Goal: Information Seeking & Learning: Learn about a topic

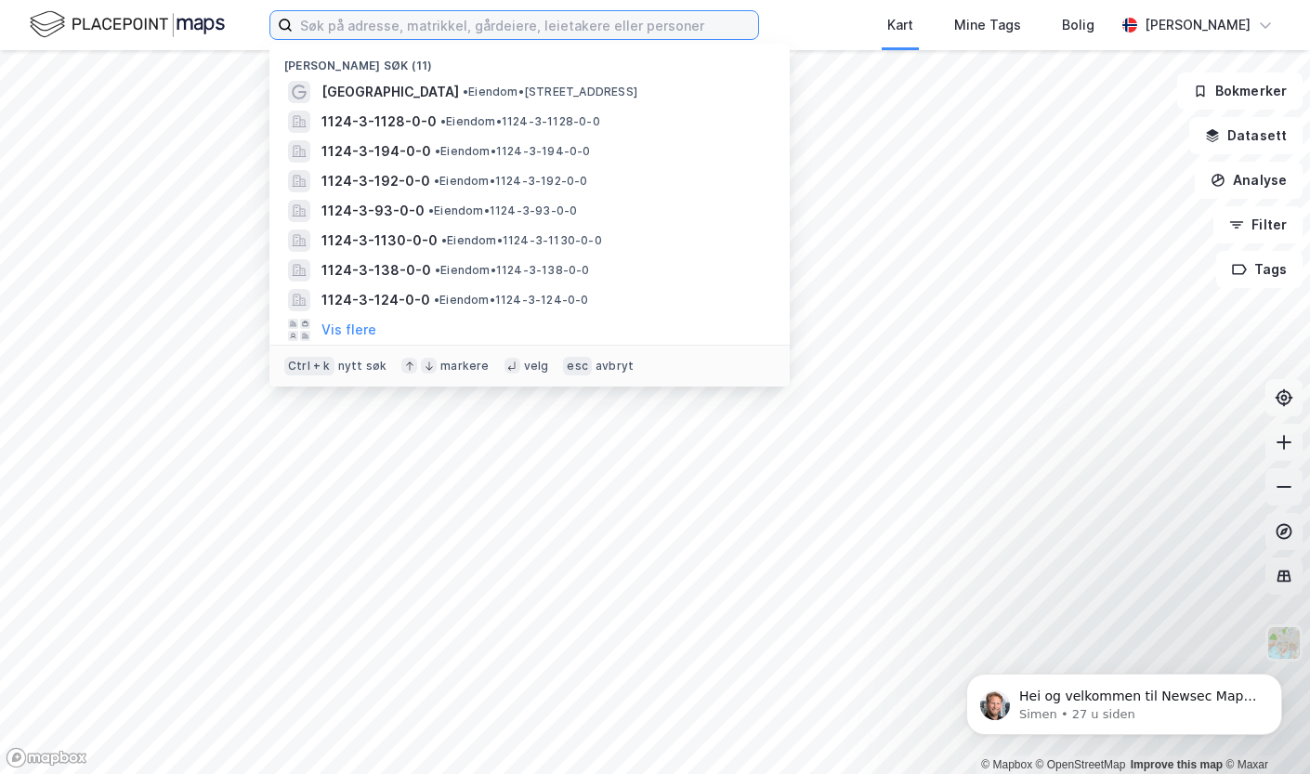
click at [367, 28] on input at bounding box center [525, 25] width 465 height 28
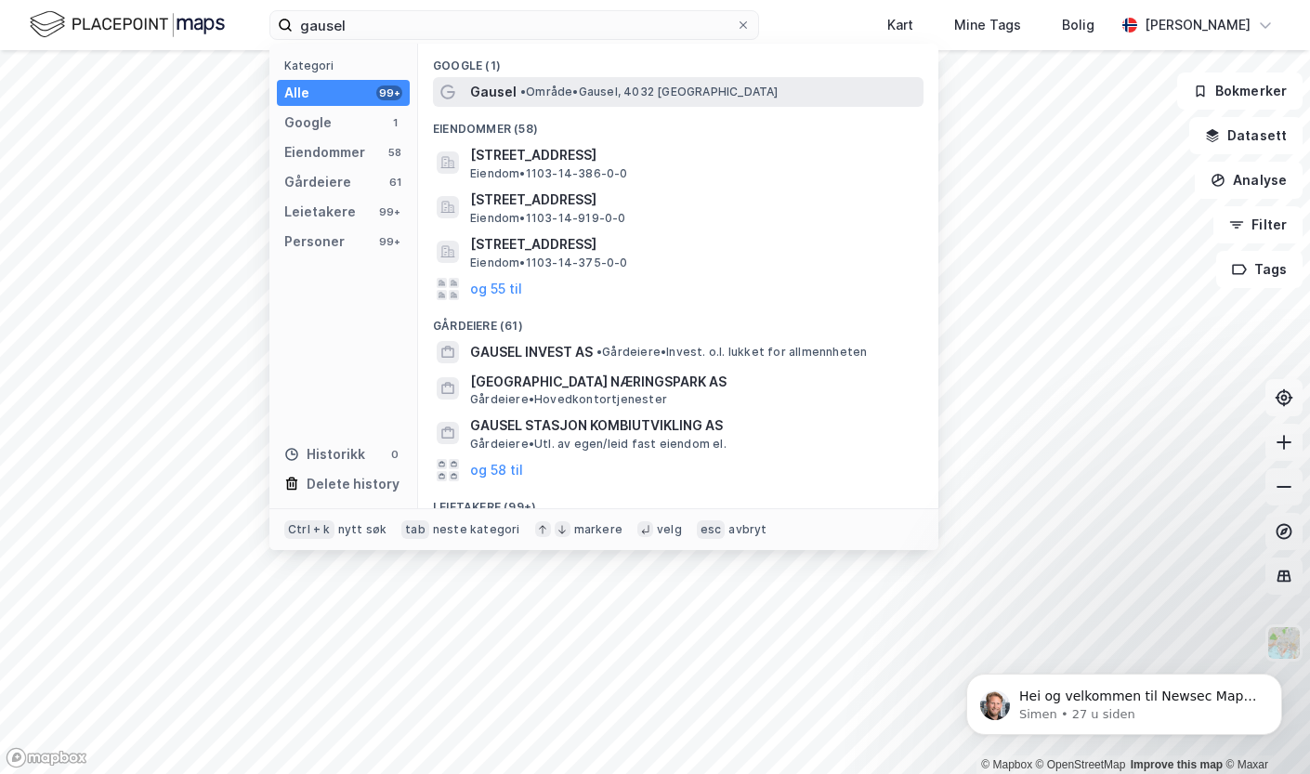
drag, startPoint x: 511, startPoint y: 115, endPoint x: 513, endPoint y: 103, distance: 12.2
click at [513, 103] on div "Google (1) Gausel • Område • Gausel, [GEOGRAPHIC_DATA] (58) [STREET_ADDRESS], […" at bounding box center [678, 276] width 520 height 464
drag, startPoint x: 513, startPoint y: 103, endPoint x: 514, endPoint y: 94, distance: 9.3
click at [514, 94] on div "Gausel • Område • Gausel, [GEOGRAPHIC_DATA]" at bounding box center [695, 92] width 450 height 22
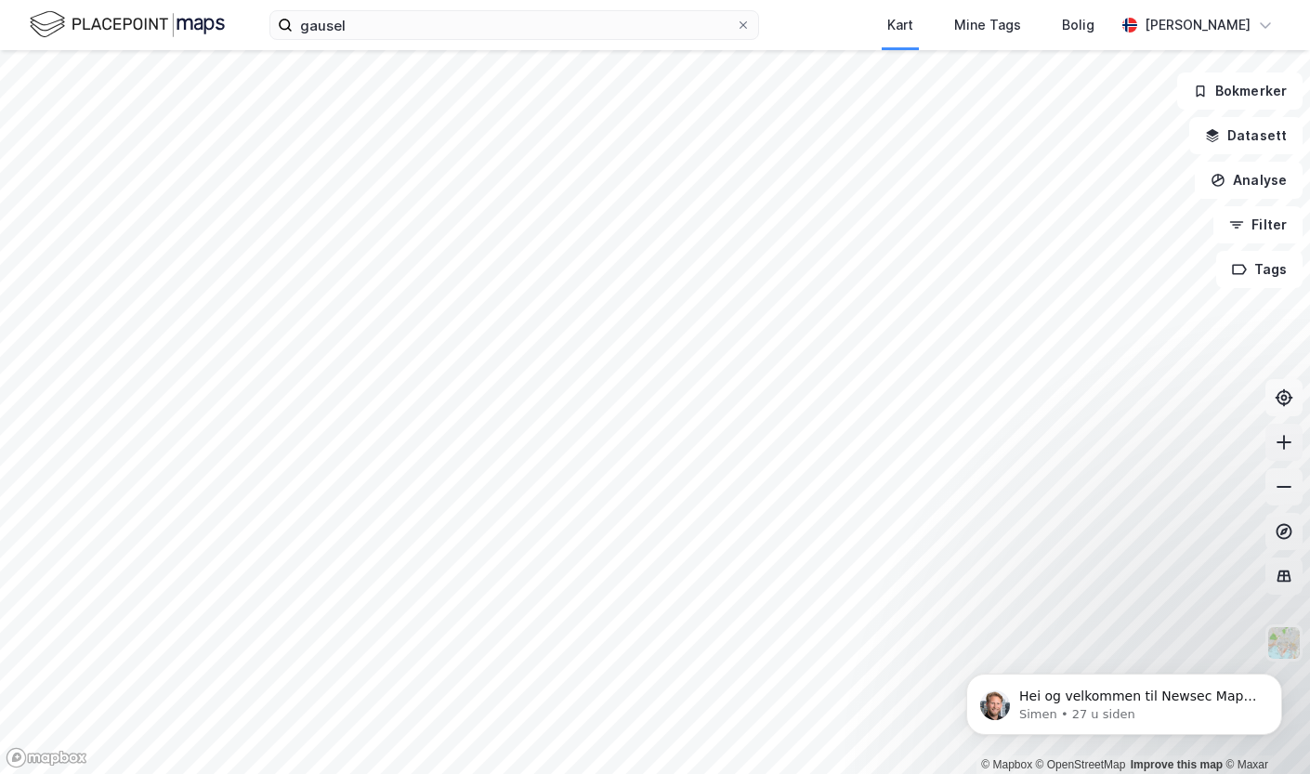
click at [1284, 450] on icon at bounding box center [1283, 442] width 19 height 19
click at [1284, 449] on icon at bounding box center [1284, 442] width 2 height 15
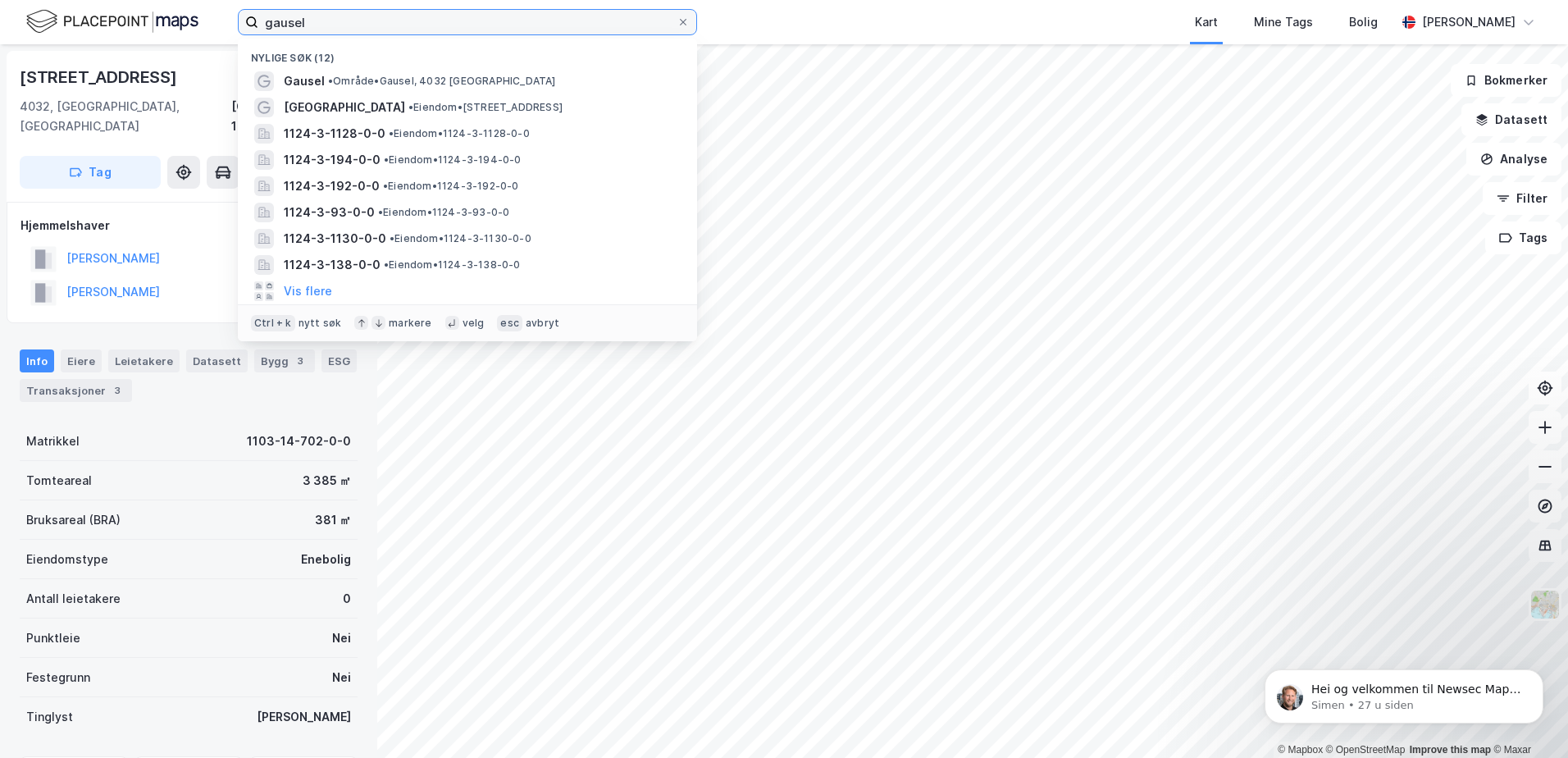
drag, startPoint x: 349, startPoint y: 21, endPoint x: 209, endPoint y: 27, distance: 140.1
click at [209, 27] on div "[PERSON_NAME] søk (12) Gausel • Område • Gausel, [STREET_ADDRESS] • Eiendom • […" at bounding box center [784, 22] width 1568 height 44
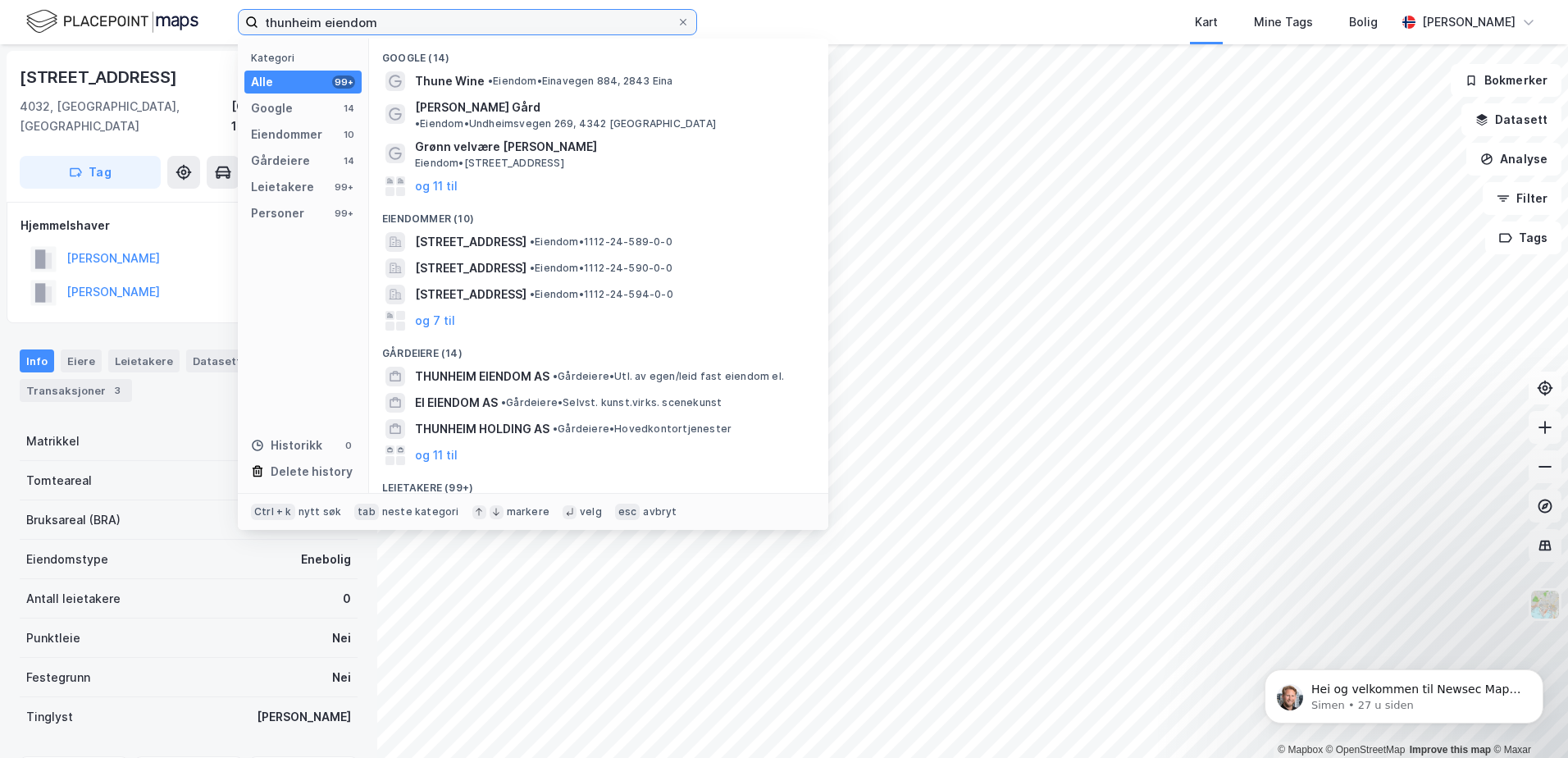
type input "thunheim eiendom"
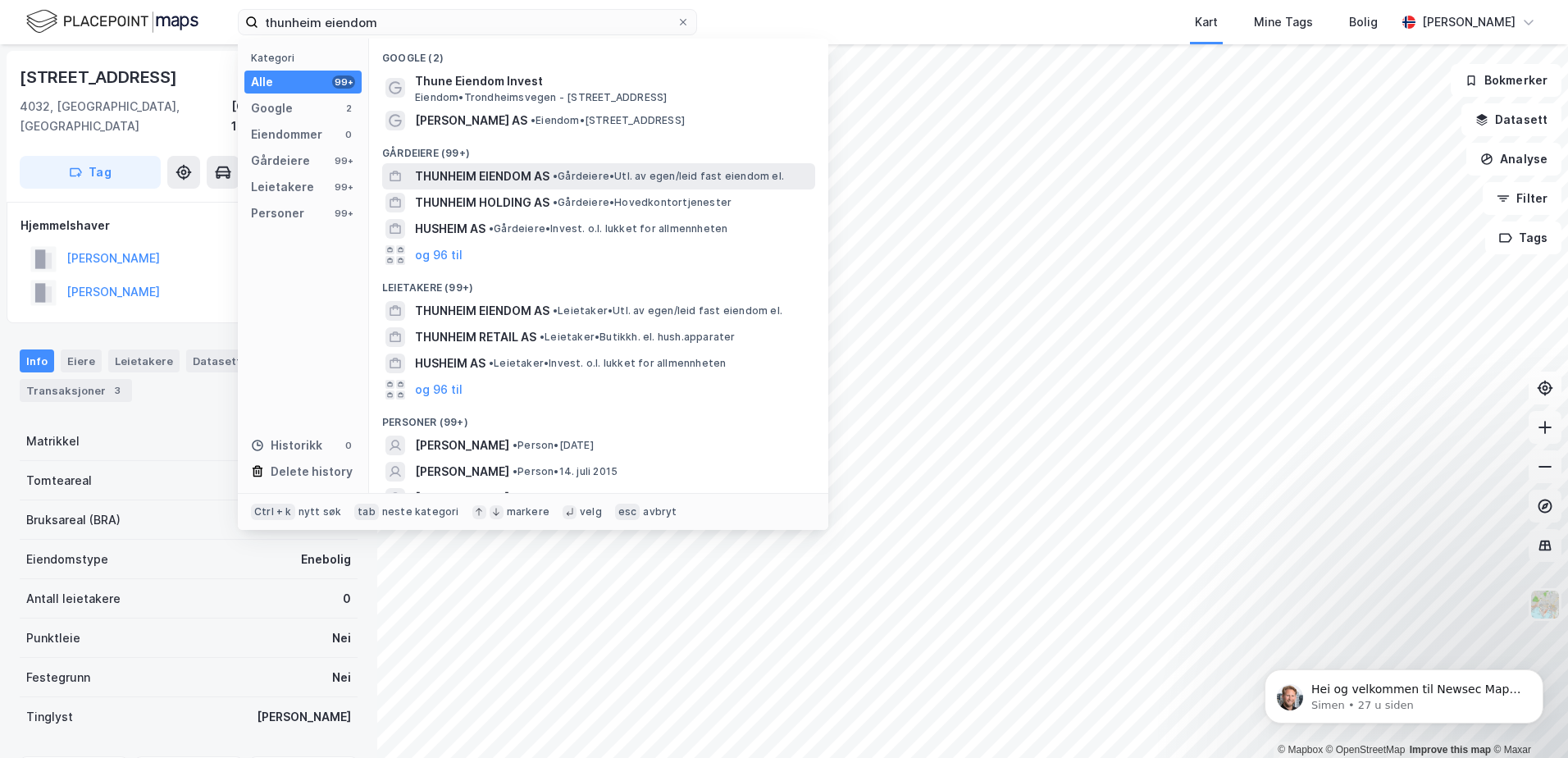
click at [525, 171] on span "THUNHEIM EIENDOM AS" at bounding box center [482, 177] width 134 height 19
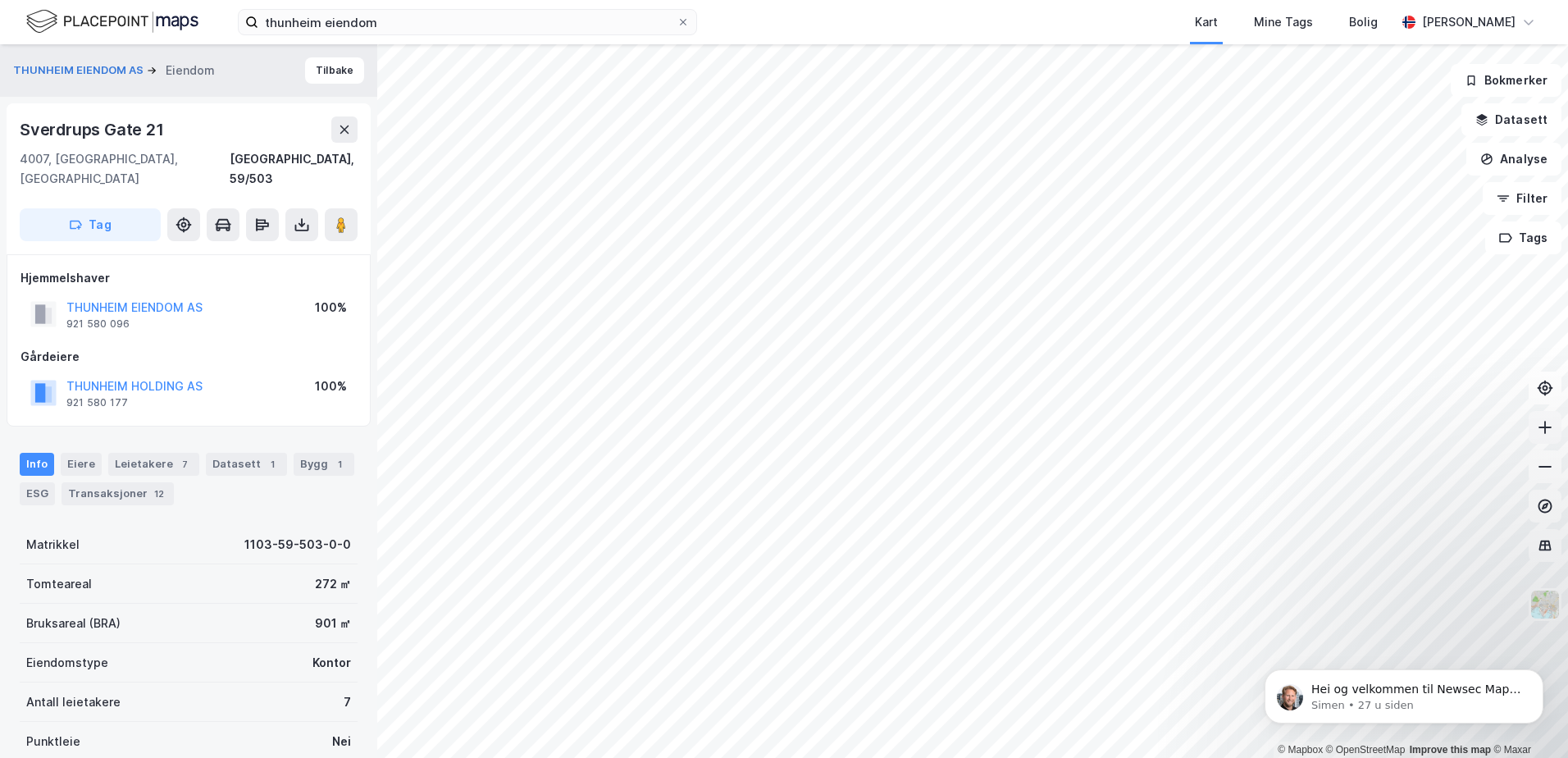
click at [1156, 439] on button at bounding box center [1544, 427] width 33 height 33
click at [1156, 438] on button at bounding box center [1544, 427] width 33 height 33
click at [154, 453] on div "Leietakere 7" at bounding box center [154, 465] width 91 height 23
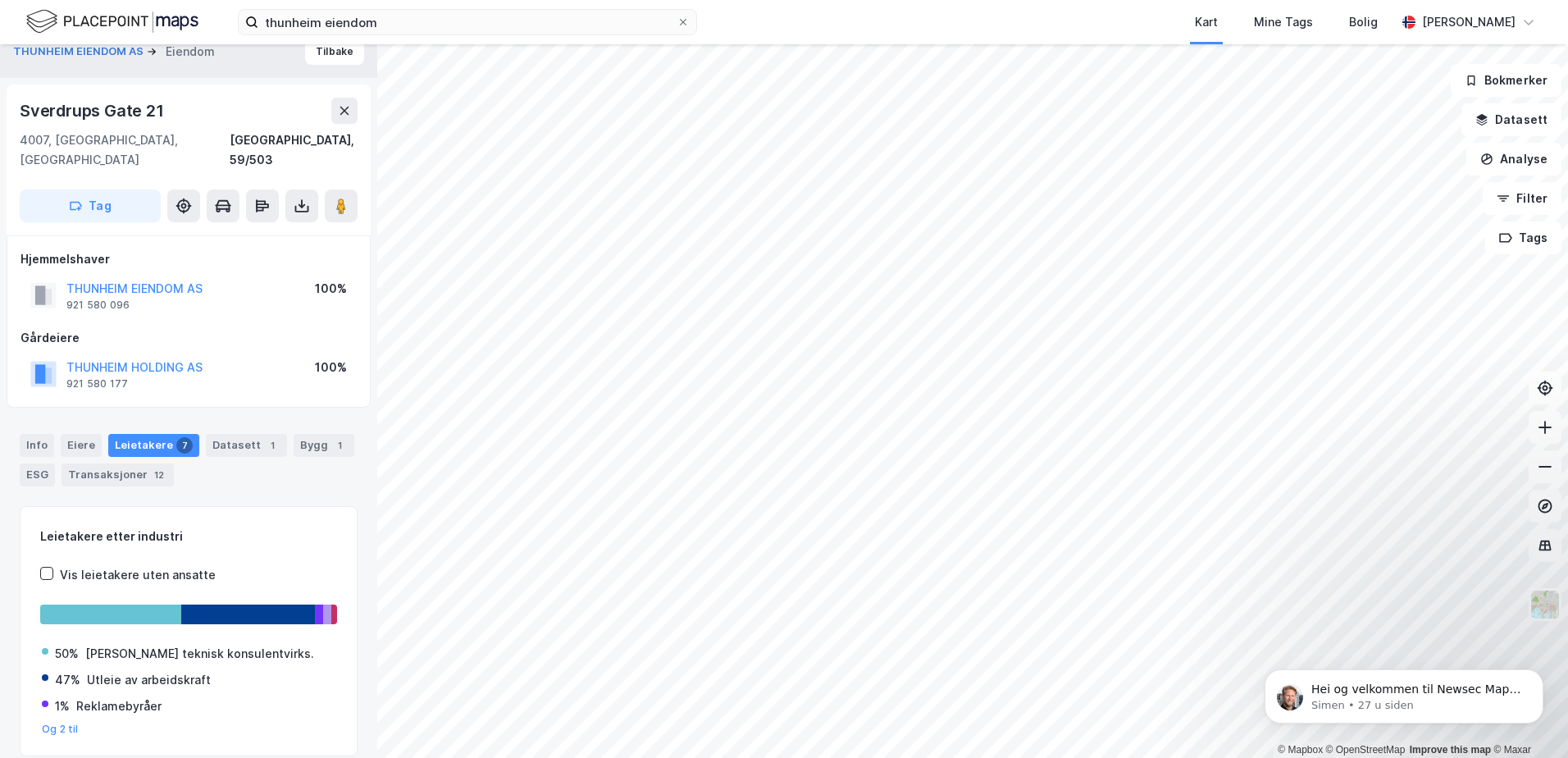
scroll to position [14, 0]
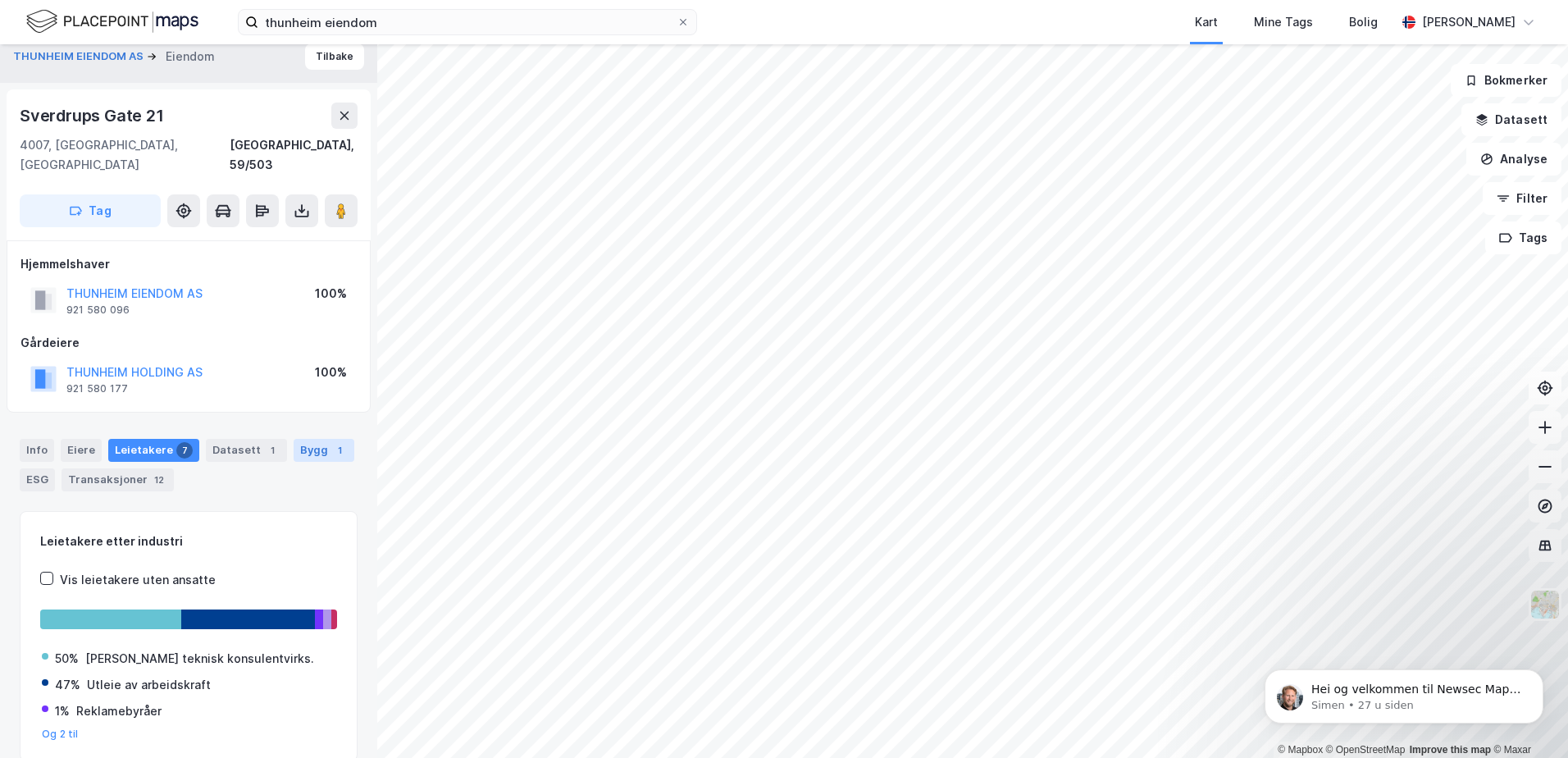
click at [293, 439] on div "Bygg 1" at bounding box center [323, 451] width 61 height 23
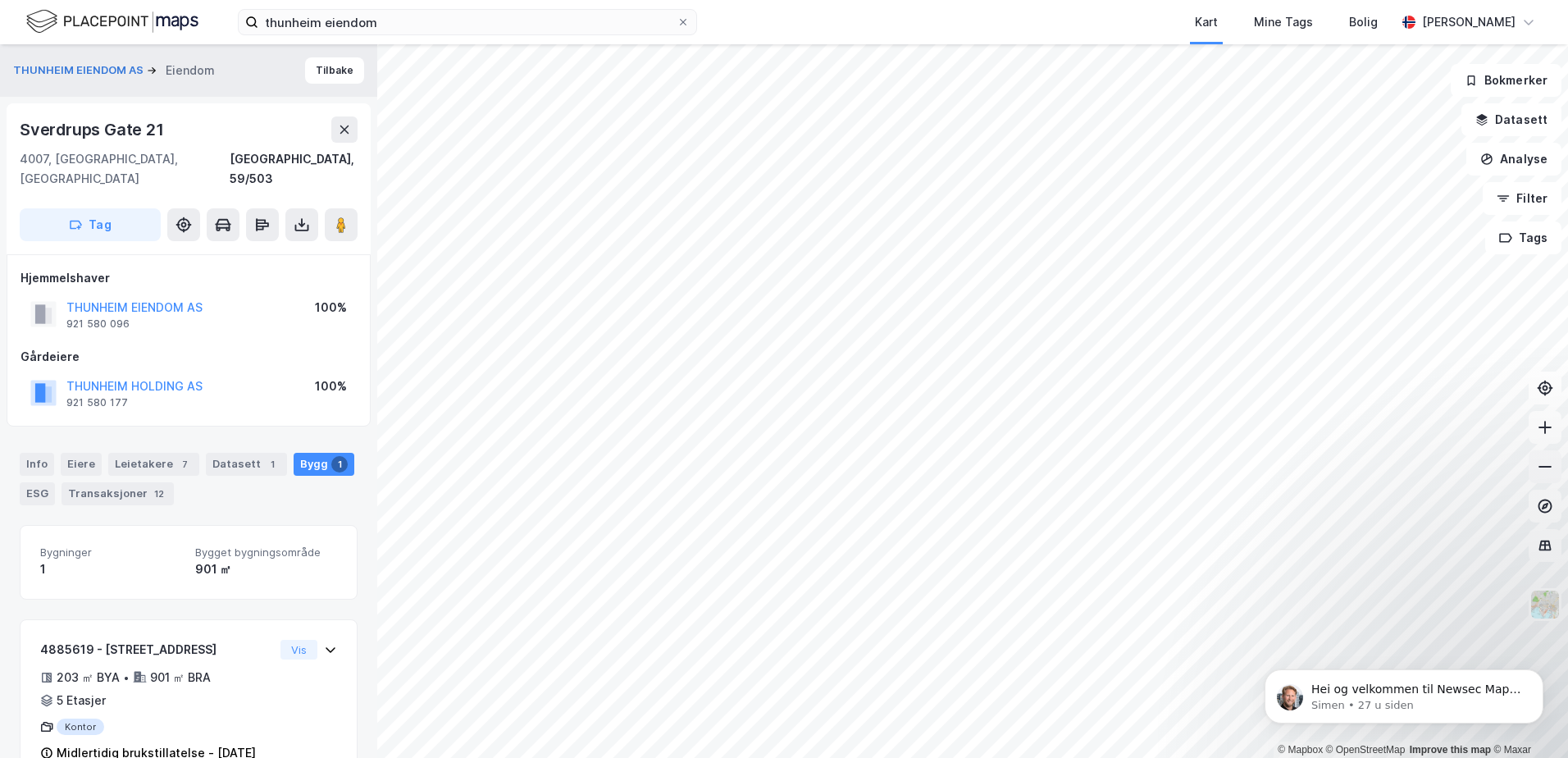
click at [1156, 465] on icon at bounding box center [1544, 466] width 17 height 17
